Goal: Information Seeking & Learning: Learn about a topic

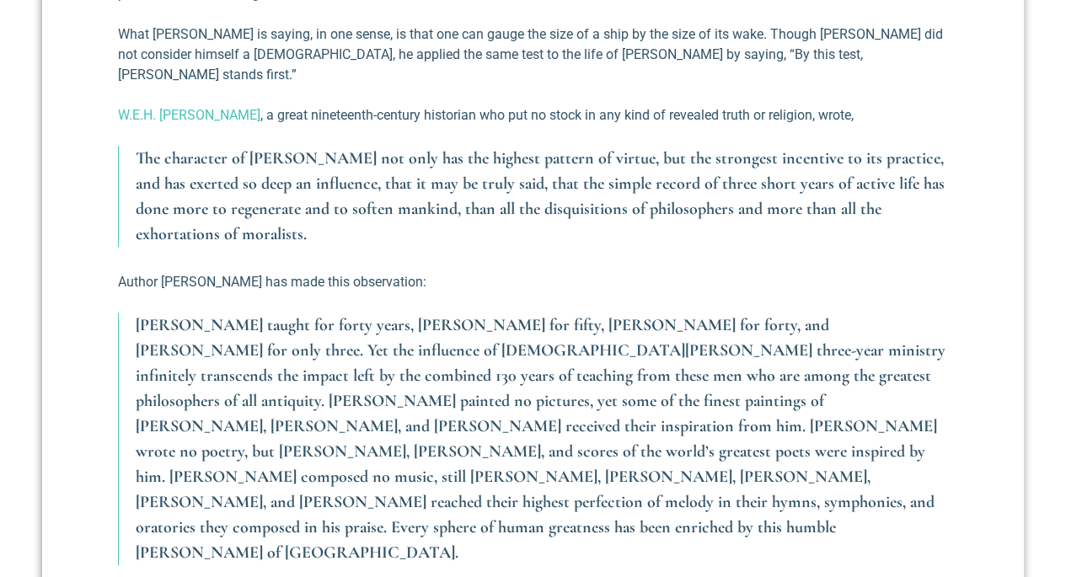
scroll to position [927, 0]
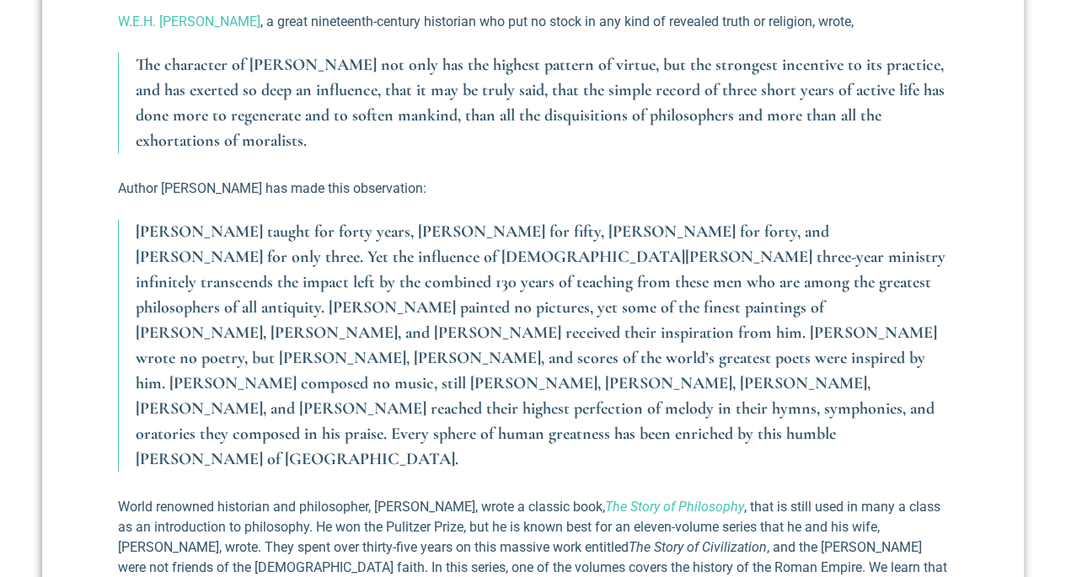
click at [130, 219] on blockquote "[PERSON_NAME] taught for forty years, [PERSON_NAME] for fifty, [PERSON_NAME] fo…" at bounding box center [533, 345] width 830 height 253
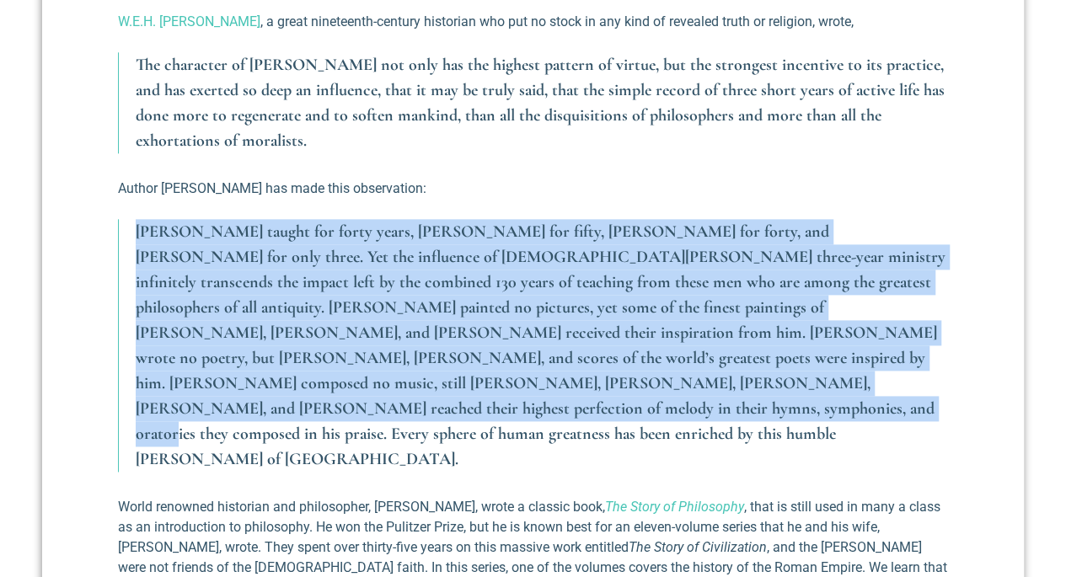
drag, startPoint x: 137, startPoint y: 208, endPoint x: 806, endPoint y: 365, distance: 687.2
click at [806, 365] on p "[PERSON_NAME] taught for forty years, [PERSON_NAME] for fifty, [PERSON_NAME] fo…" at bounding box center [542, 345] width 812 height 253
copy em "[PERSON_NAME] taught for forty years, [PERSON_NAME] for fifty, [PERSON_NAME] fo…"
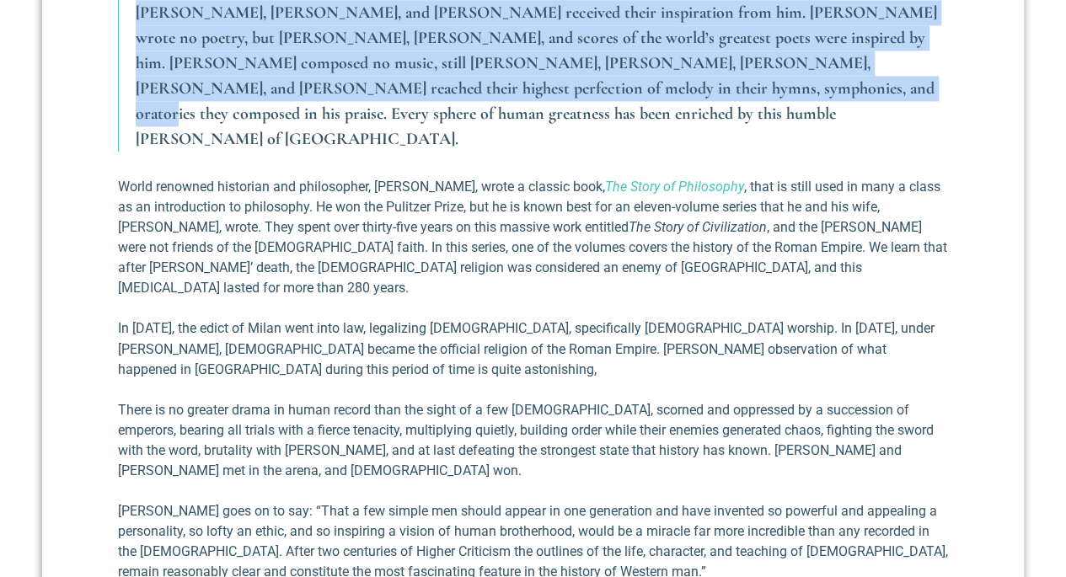
scroll to position [1348, 0]
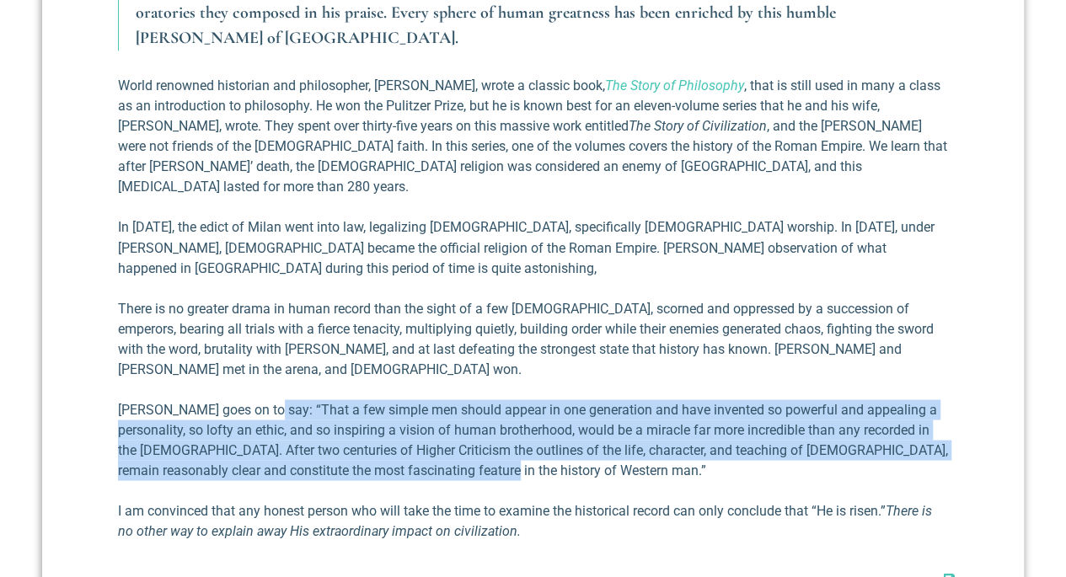
drag, startPoint x: 261, startPoint y: 273, endPoint x: 443, endPoint y: 335, distance: 192.4
click at [443, 399] on p "[PERSON_NAME] goes on to say: “That a few simple men should appear in one gener…" at bounding box center [533, 439] width 830 height 81
copy p "That a few simple men should appear in one generation and have invented so powe…"
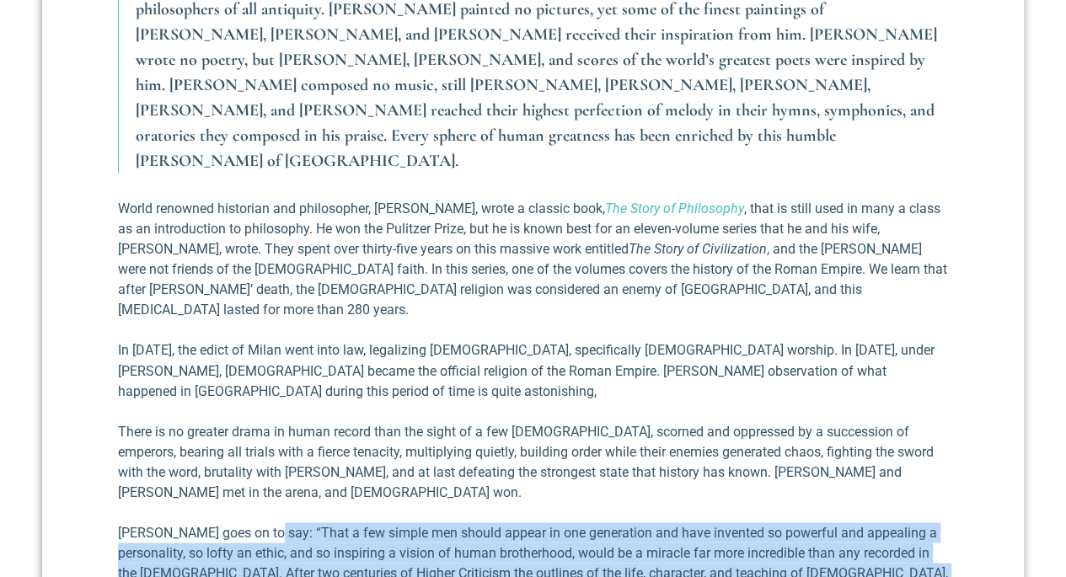
scroll to position [1043, 0]
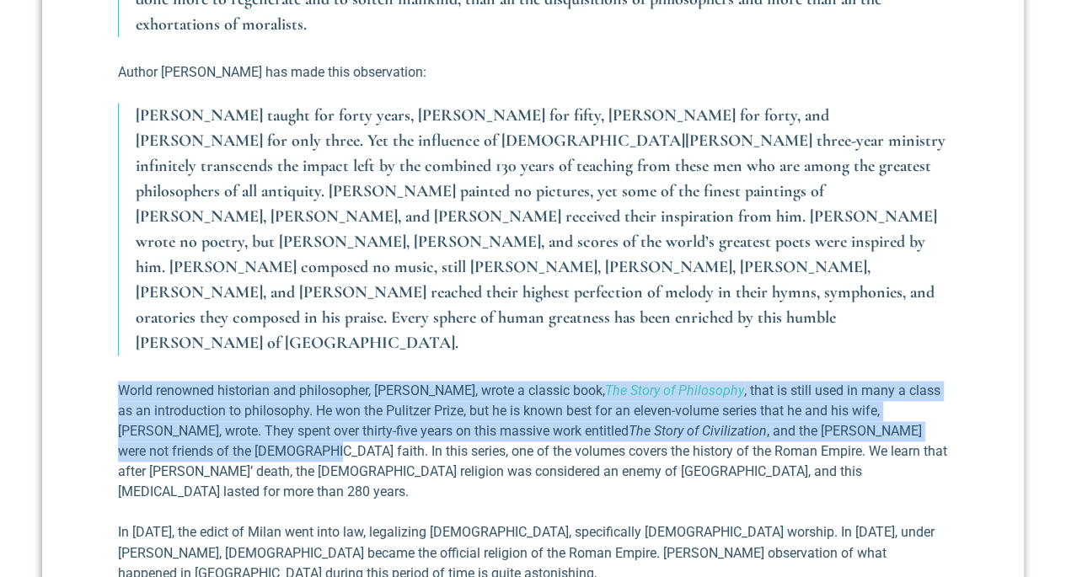
drag, startPoint x: 120, startPoint y: 292, endPoint x: 149, endPoint y: 361, distance: 75.1
click at [149, 381] on p "World renowned historian and philosopher, [PERSON_NAME], wrote a classic book, …" at bounding box center [533, 441] width 830 height 121
copy p "World renowned historian and philosopher, [PERSON_NAME], wrote a classic book, …"
